Goal: Transaction & Acquisition: Obtain resource

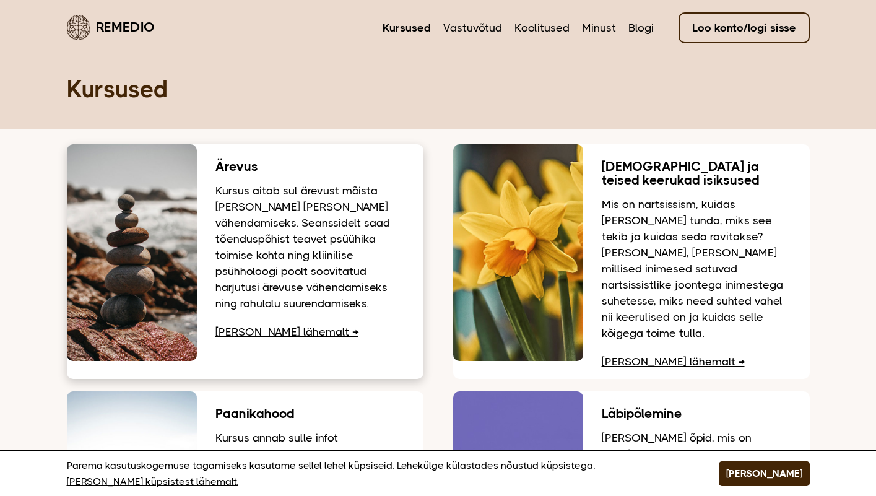
scroll to position [18, 0]
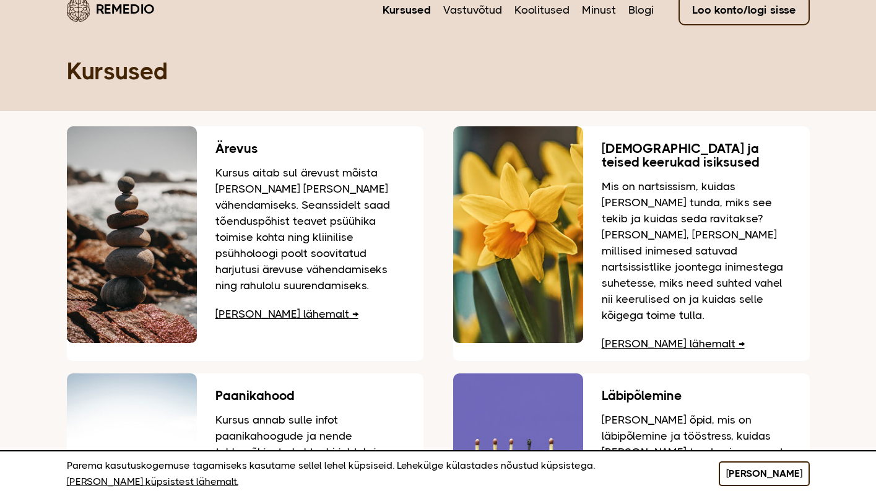
click at [786, 481] on button "[PERSON_NAME]" at bounding box center [764, 473] width 91 height 25
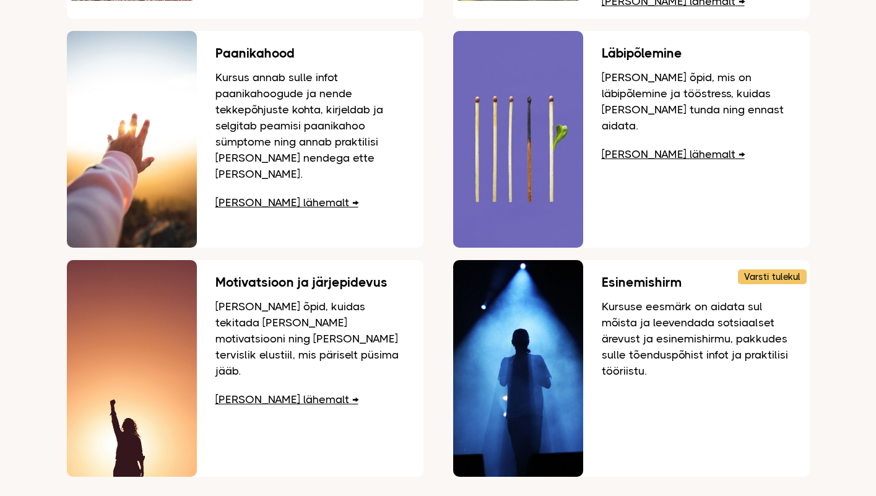
scroll to position [389, 0]
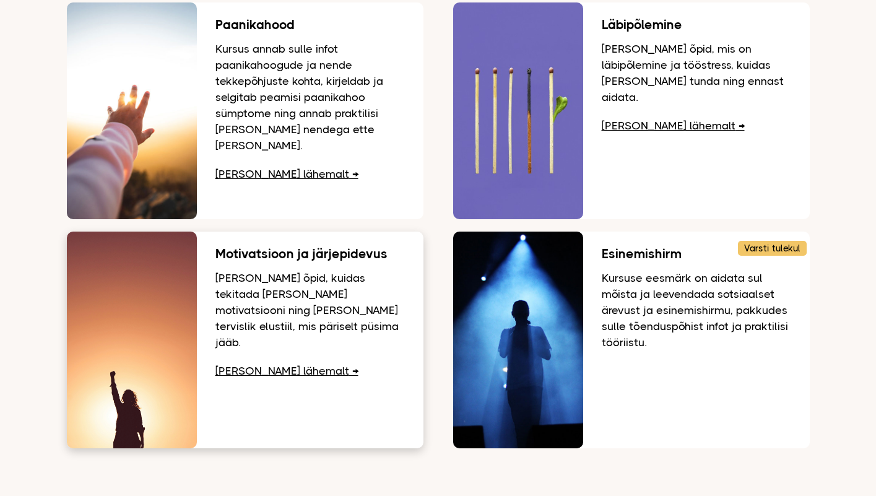
click at [268, 363] on section "Loe lähemalt" at bounding box center [309, 371] width 189 height 16
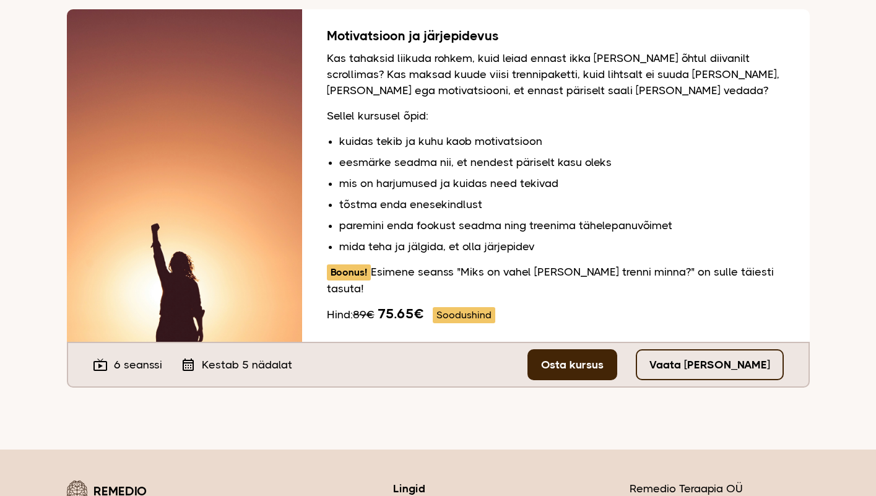
scroll to position [157, 0]
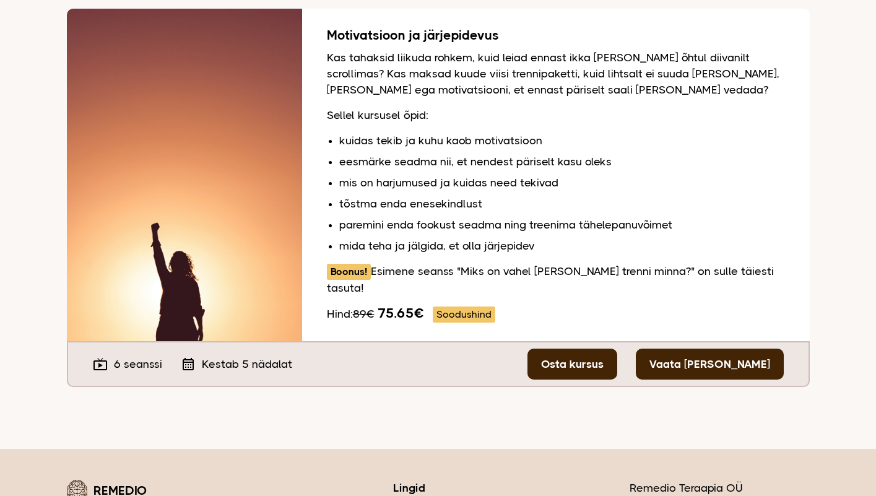
click at [700, 348] on link "Vaata tasuta seanssi" at bounding box center [710, 363] width 148 height 31
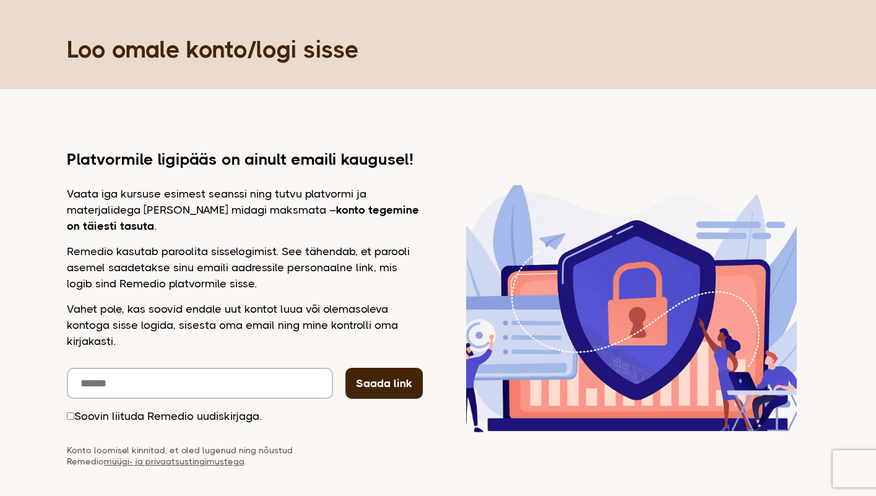
scroll to position [48, 0]
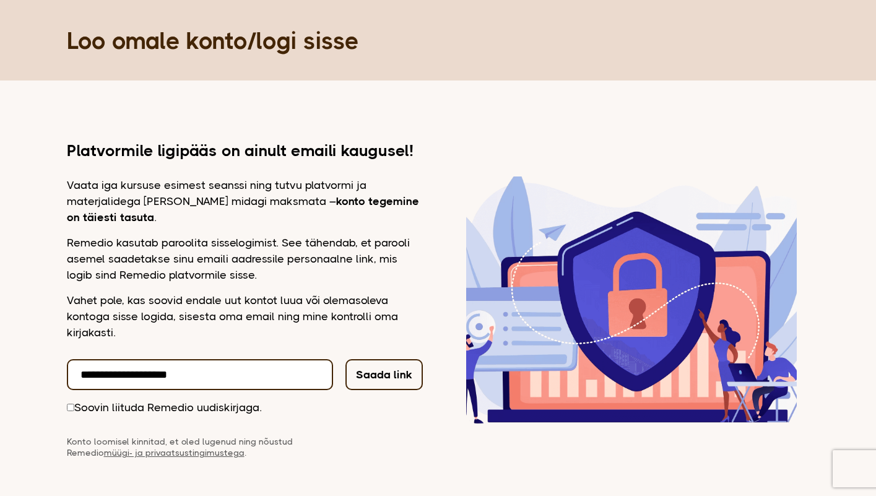
type input "**********"
click at [405, 378] on button "Saada link" at bounding box center [383, 374] width 77 height 31
